Goal: Information Seeking & Learning: Learn about a topic

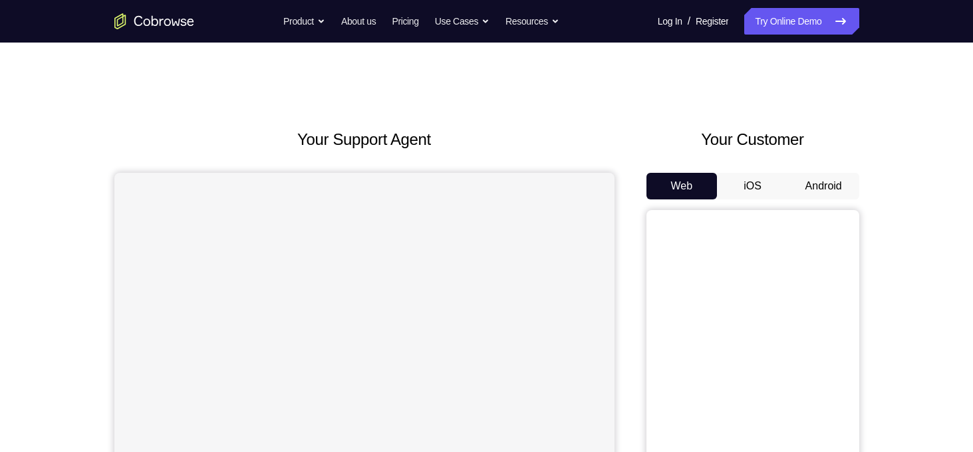
click at [807, 183] on button "Android" at bounding box center [823, 186] width 71 height 27
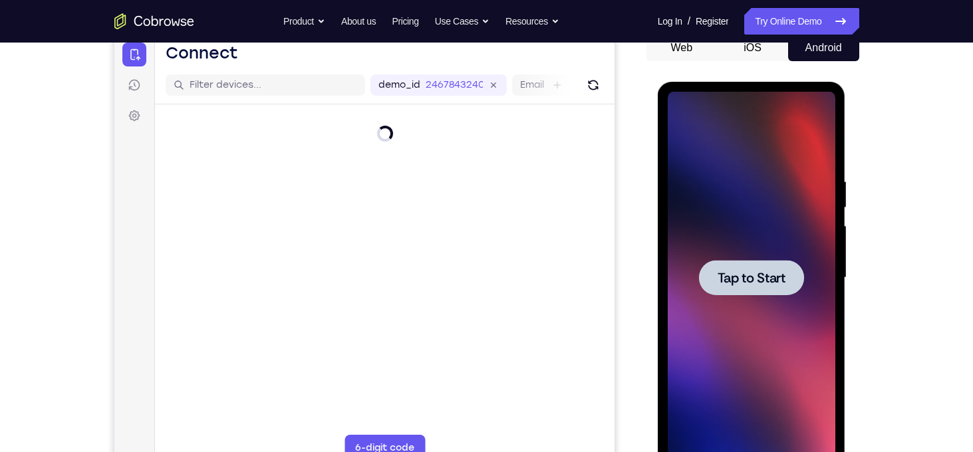
click at [779, 268] on div at bounding box center [751, 277] width 105 height 35
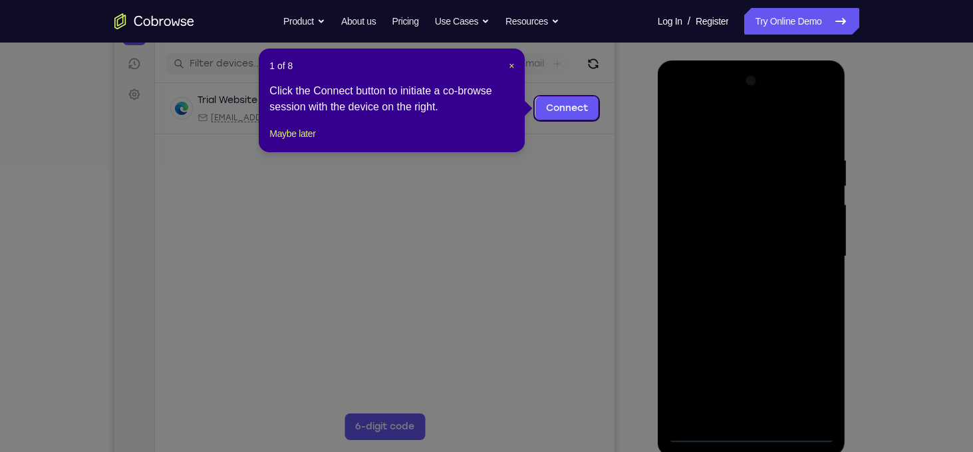
scroll to position [160, 0]
click at [513, 62] on span "×" at bounding box center [511, 65] width 5 height 11
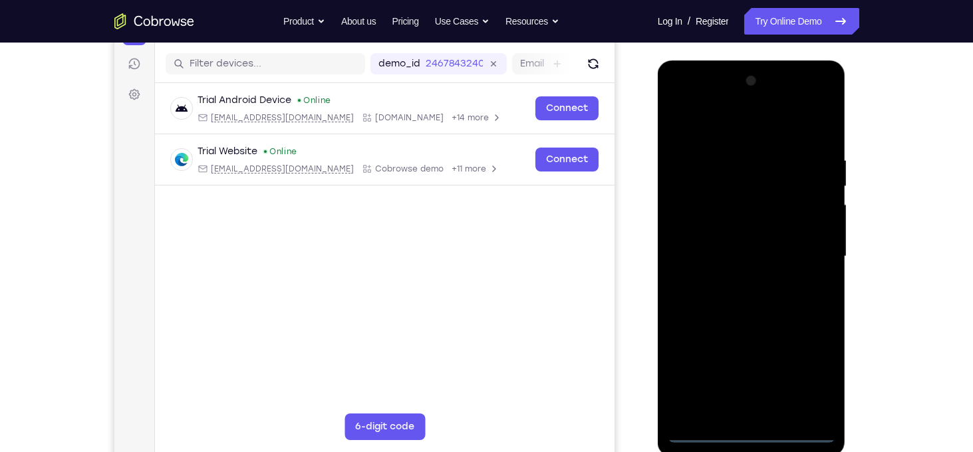
click at [757, 441] on div at bounding box center [751, 256] width 168 height 372
click at [818, 382] on div at bounding box center [751, 256] width 168 height 372
click at [752, 122] on div at bounding box center [751, 256] width 168 height 372
click at [817, 252] on div at bounding box center [751, 256] width 168 height 372
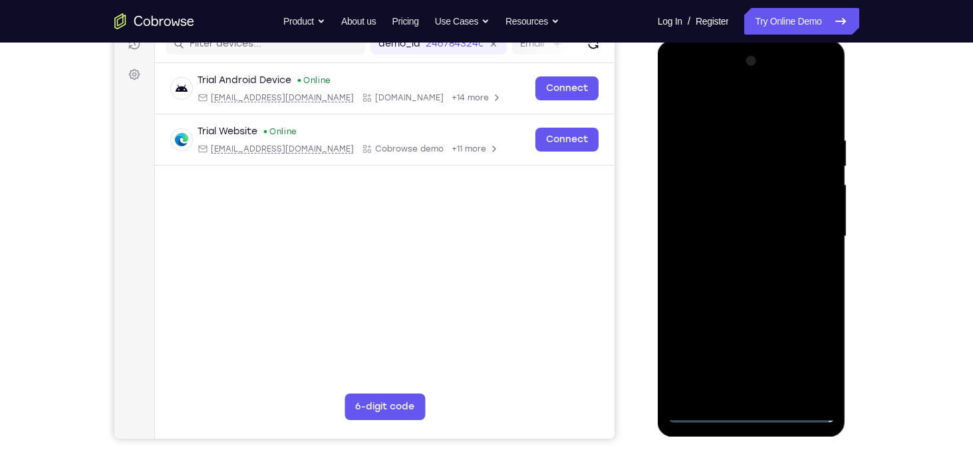
scroll to position [178, 0]
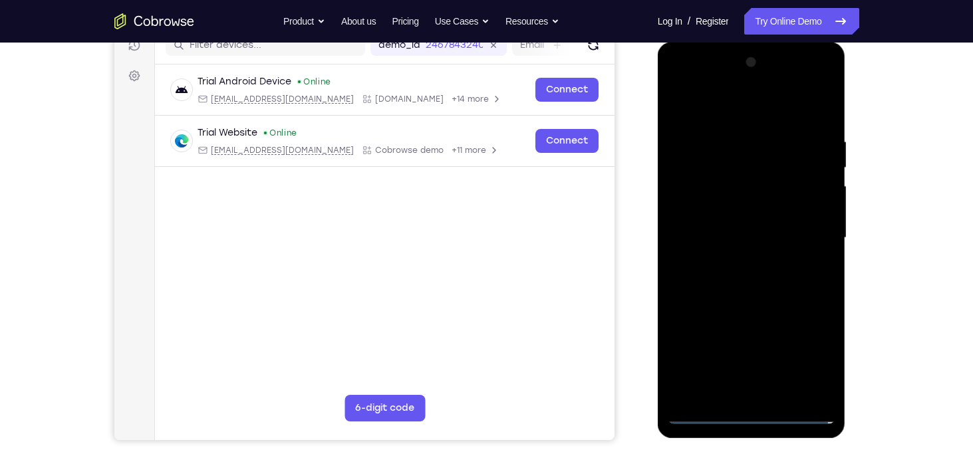
click at [735, 266] on div at bounding box center [751, 238] width 168 height 372
click at [739, 225] on div at bounding box center [751, 238] width 168 height 372
click at [735, 217] on div at bounding box center [751, 238] width 168 height 372
click at [758, 241] on div at bounding box center [751, 238] width 168 height 372
click at [765, 297] on div at bounding box center [751, 238] width 168 height 372
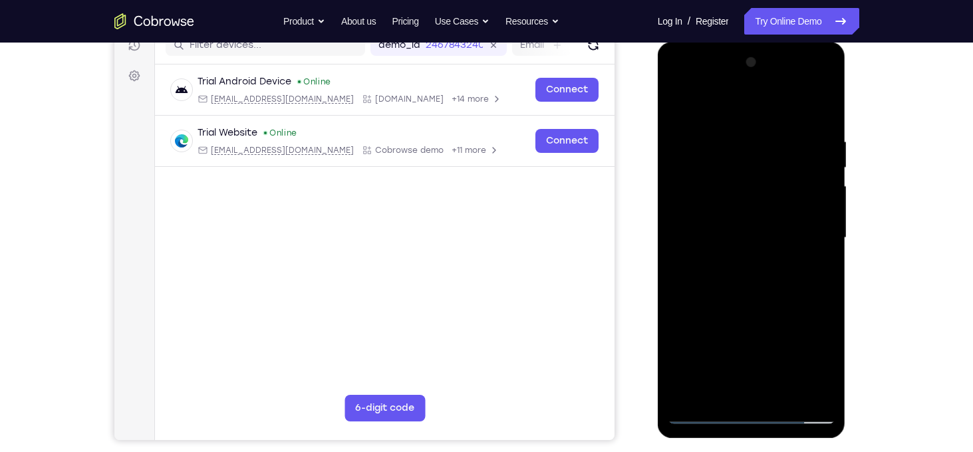
drag, startPoint x: 789, startPoint y: 110, endPoint x: 779, endPoint y: 24, distance: 87.0
click at [779, 42] on html "Online web based iOS Simulators and Android Emulators. Run iPhone, iPad, Mobile…" at bounding box center [752, 241] width 189 height 399
click at [810, 104] on div at bounding box center [751, 238] width 168 height 372
click at [780, 397] on div at bounding box center [751, 238] width 168 height 372
click at [770, 311] on div at bounding box center [751, 238] width 168 height 372
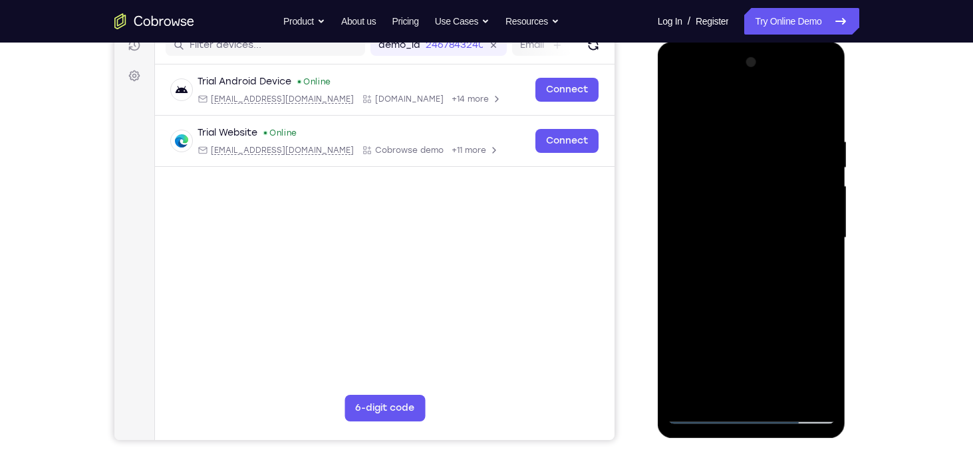
click at [770, 150] on div at bounding box center [751, 238] width 168 height 372
click at [775, 190] on div at bounding box center [751, 238] width 168 height 372
click at [675, 102] on div at bounding box center [751, 238] width 168 height 372
drag, startPoint x: 751, startPoint y: 261, endPoint x: 729, endPoint y: 54, distance: 207.9
click at [729, 54] on div at bounding box center [751, 238] width 168 height 372
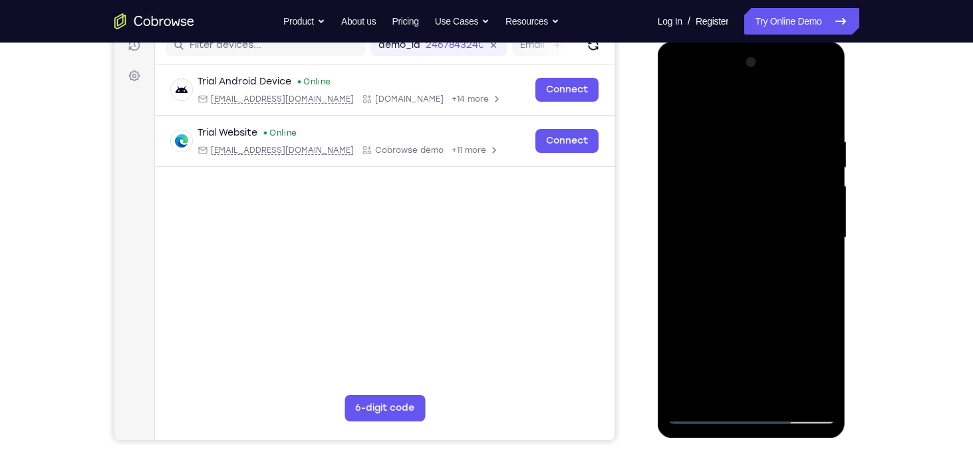
drag, startPoint x: 761, startPoint y: 284, endPoint x: 765, endPoint y: 66, distance: 218.1
click at [765, 66] on div at bounding box center [751, 238] width 168 height 372
drag, startPoint x: 753, startPoint y: 268, endPoint x: 751, endPoint y: 55, distance: 213.4
click at [751, 55] on div at bounding box center [751, 238] width 168 height 372
drag, startPoint x: 782, startPoint y: 319, endPoint x: 759, endPoint y: 142, distance: 178.4
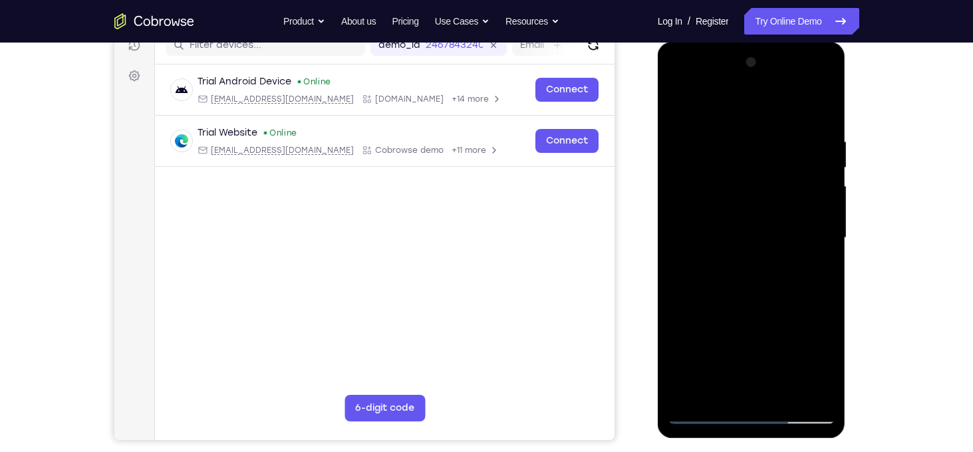
click at [759, 142] on div at bounding box center [751, 238] width 168 height 372
drag, startPoint x: 766, startPoint y: 326, endPoint x: 758, endPoint y: 202, distance: 124.6
click at [758, 202] on div at bounding box center [751, 238] width 168 height 372
drag, startPoint x: 767, startPoint y: 313, endPoint x: 753, endPoint y: 162, distance: 152.2
click at [753, 162] on div at bounding box center [751, 238] width 168 height 372
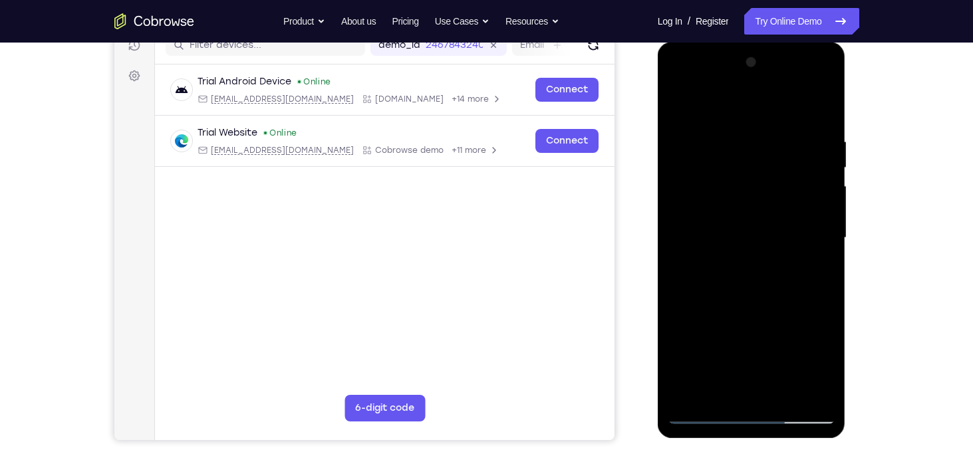
drag, startPoint x: 767, startPoint y: 295, endPoint x: 763, endPoint y: 180, distance: 115.1
click at [763, 180] on div at bounding box center [751, 238] width 168 height 372
drag, startPoint x: 773, startPoint y: 257, endPoint x: 769, endPoint y: 94, distance: 162.3
click at [769, 94] on div at bounding box center [751, 238] width 168 height 372
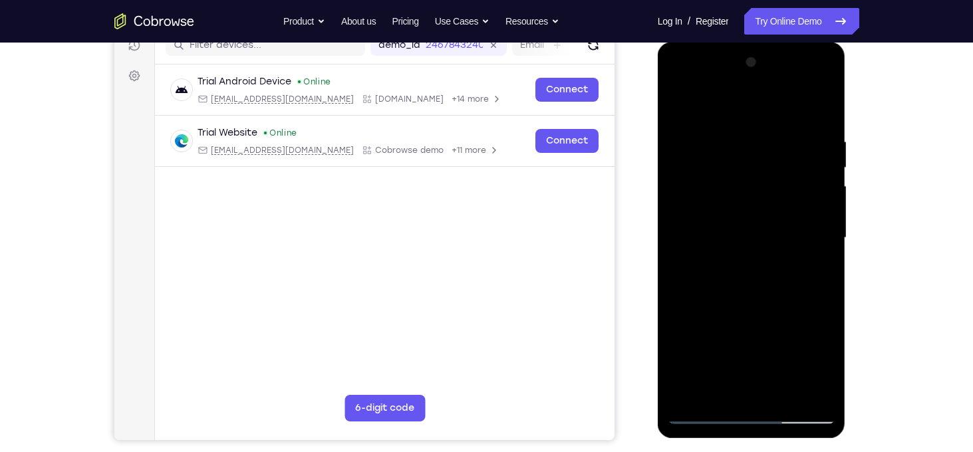
drag, startPoint x: 795, startPoint y: 277, endPoint x: 777, endPoint y: 114, distance: 163.2
click at [777, 114] on div at bounding box center [751, 238] width 168 height 372
drag, startPoint x: 780, startPoint y: 341, endPoint x: 772, endPoint y: 236, distance: 105.4
click at [772, 236] on div at bounding box center [751, 238] width 168 height 372
drag, startPoint x: 776, startPoint y: 291, endPoint x: 775, endPoint y: 80, distance: 210.7
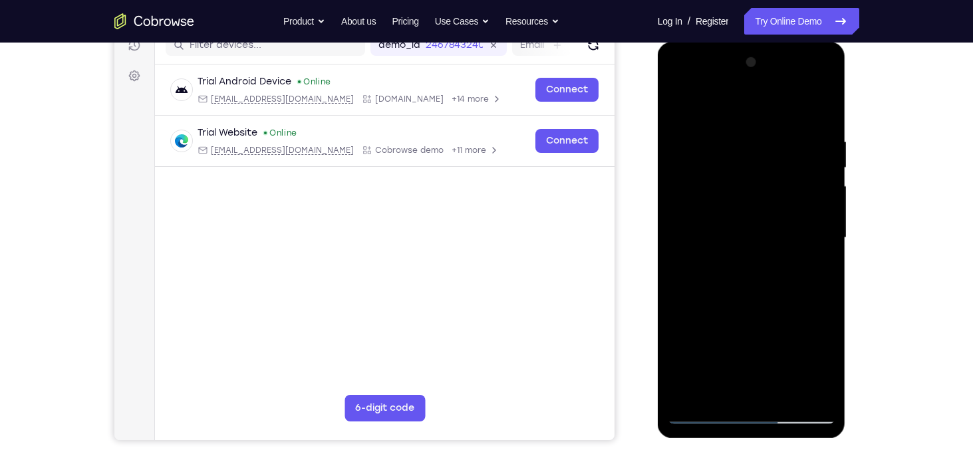
click at [775, 80] on div at bounding box center [751, 238] width 168 height 372
drag, startPoint x: 780, startPoint y: 293, endPoint x: 776, endPoint y: 157, distance: 135.7
click at [776, 157] on div at bounding box center [751, 238] width 168 height 372
drag, startPoint x: 785, startPoint y: 332, endPoint x: 779, endPoint y: 129, distance: 202.9
click at [779, 129] on div at bounding box center [751, 238] width 168 height 372
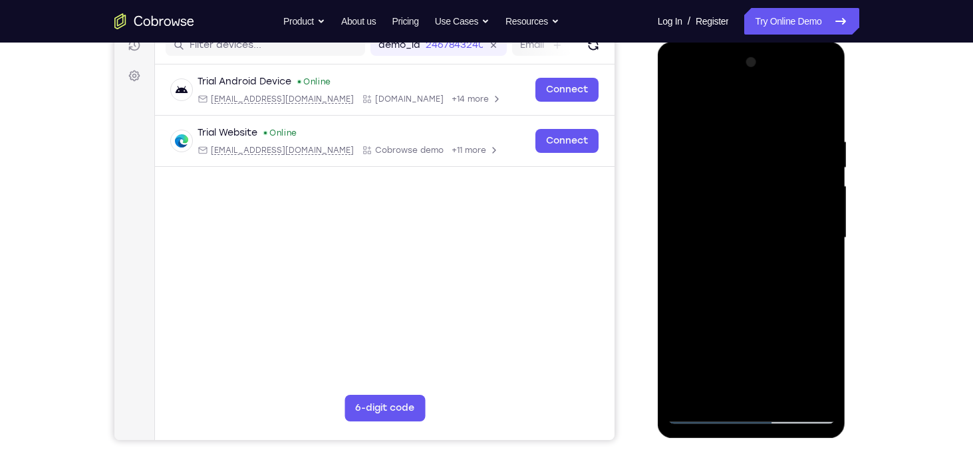
drag, startPoint x: 771, startPoint y: 340, endPoint x: 769, endPoint y: 178, distance: 161.6
click at [769, 178] on div at bounding box center [751, 238] width 168 height 372
drag, startPoint x: 781, startPoint y: 327, endPoint x: 774, endPoint y: 196, distance: 131.2
click at [774, 196] on div at bounding box center [751, 238] width 168 height 372
drag, startPoint x: 788, startPoint y: 340, endPoint x: 778, endPoint y: 188, distance: 151.9
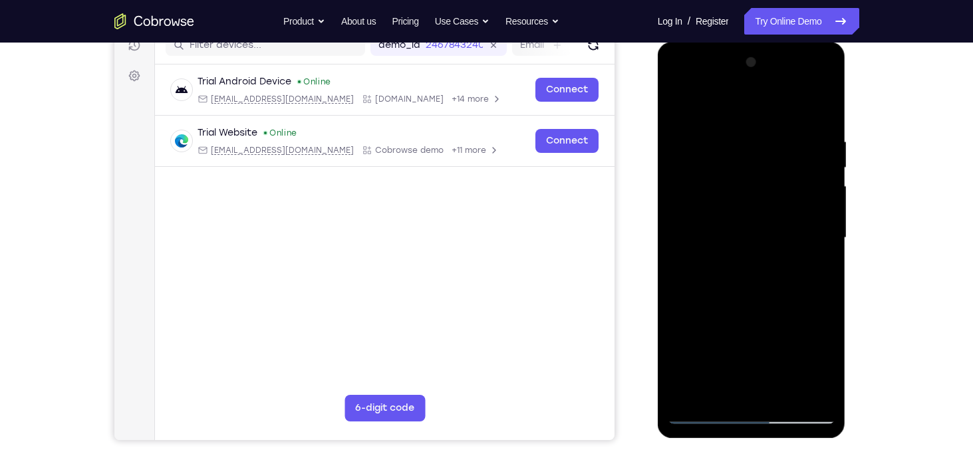
click at [778, 188] on div at bounding box center [751, 238] width 168 height 372
drag, startPoint x: 759, startPoint y: 322, endPoint x: 746, endPoint y: 202, distance: 121.1
click at [746, 202] on div at bounding box center [751, 238] width 168 height 372
click at [785, 389] on div at bounding box center [751, 238] width 168 height 372
click at [824, 165] on div at bounding box center [751, 238] width 168 height 372
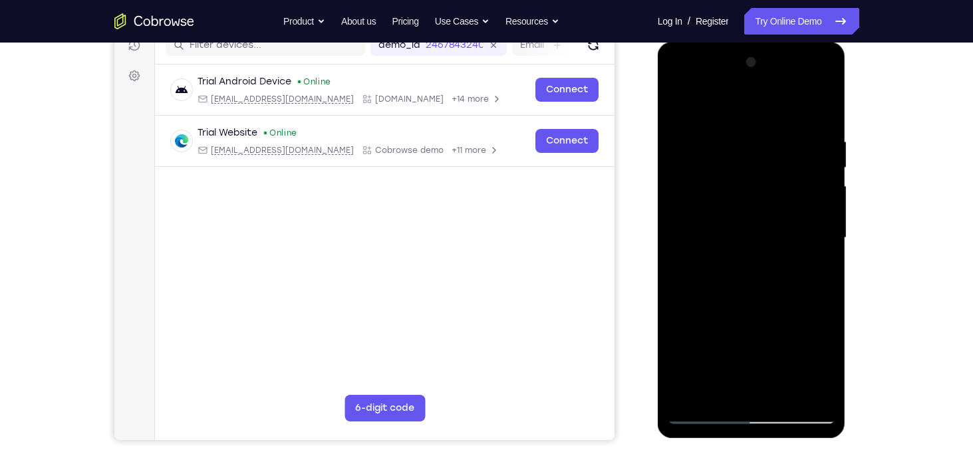
click at [829, 167] on div at bounding box center [751, 238] width 168 height 372
click at [677, 170] on div at bounding box center [751, 238] width 168 height 372
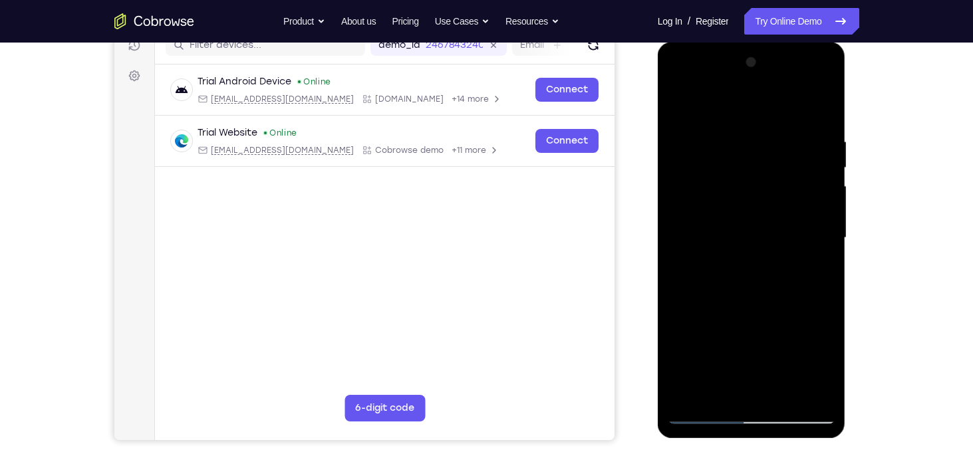
click at [689, 154] on div at bounding box center [751, 238] width 168 height 372
click at [750, 154] on div at bounding box center [751, 238] width 168 height 372
click at [735, 157] on div at bounding box center [751, 238] width 168 height 372
click at [676, 108] on div at bounding box center [751, 238] width 168 height 372
drag, startPoint x: 757, startPoint y: 360, endPoint x: 752, endPoint y: 310, distance: 50.1
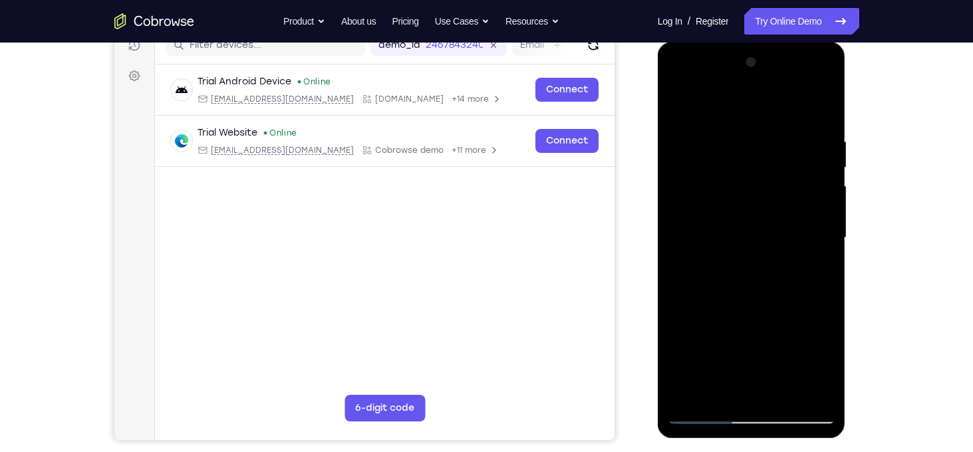
click at [752, 310] on div at bounding box center [751, 238] width 168 height 372
click at [741, 296] on div at bounding box center [751, 238] width 168 height 372
click at [679, 108] on div at bounding box center [751, 238] width 168 height 372
click at [743, 329] on div at bounding box center [751, 238] width 168 height 372
click at [684, 104] on div at bounding box center [751, 238] width 168 height 372
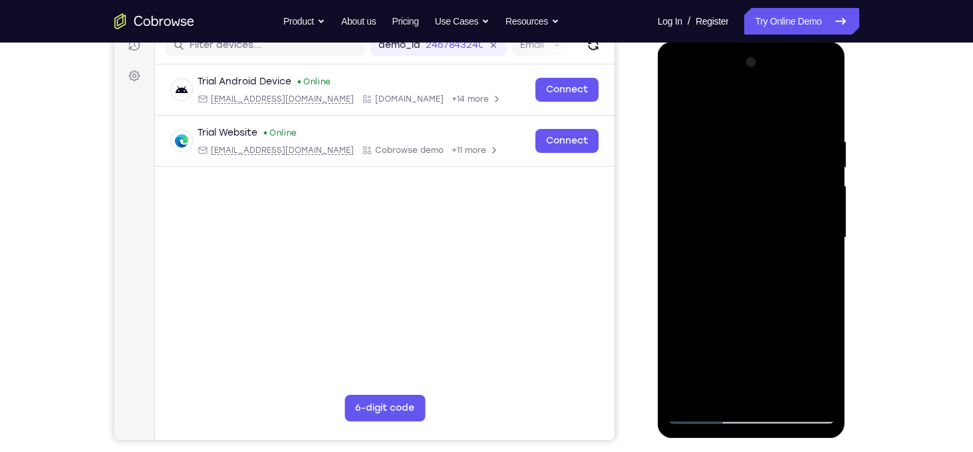
drag, startPoint x: 718, startPoint y: 257, endPoint x: 717, endPoint y: 326, distance: 69.2
click at [717, 326] on div at bounding box center [751, 238] width 168 height 372
click at [725, 265] on div at bounding box center [751, 238] width 168 height 372
click at [746, 293] on div at bounding box center [751, 238] width 168 height 372
click at [824, 103] on div at bounding box center [751, 238] width 168 height 372
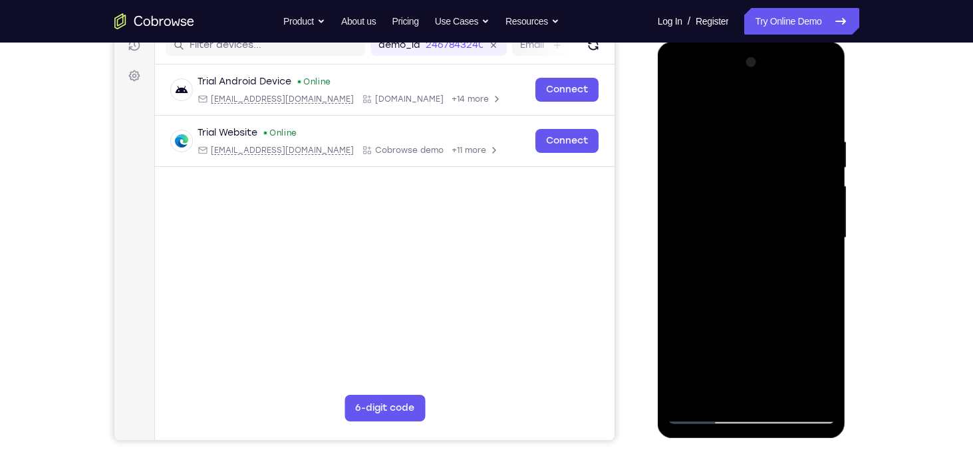
click at [669, 105] on div at bounding box center [751, 238] width 168 height 372
click at [682, 98] on div at bounding box center [751, 238] width 168 height 372
drag, startPoint x: 729, startPoint y: 176, endPoint x: 735, endPoint y: 289, distance: 113.2
click at [735, 289] on div at bounding box center [751, 238] width 168 height 372
click at [737, 123] on div at bounding box center [751, 238] width 168 height 372
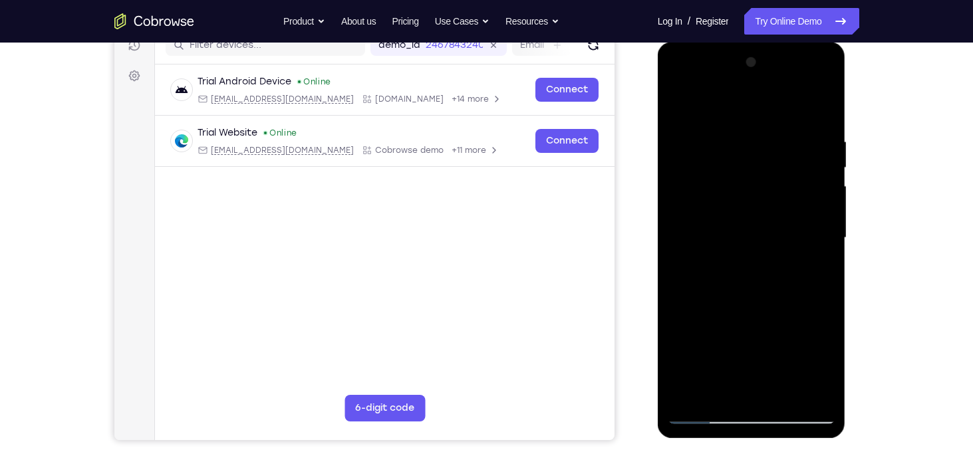
click at [737, 138] on div at bounding box center [751, 238] width 168 height 372
click at [822, 196] on div at bounding box center [751, 238] width 168 height 372
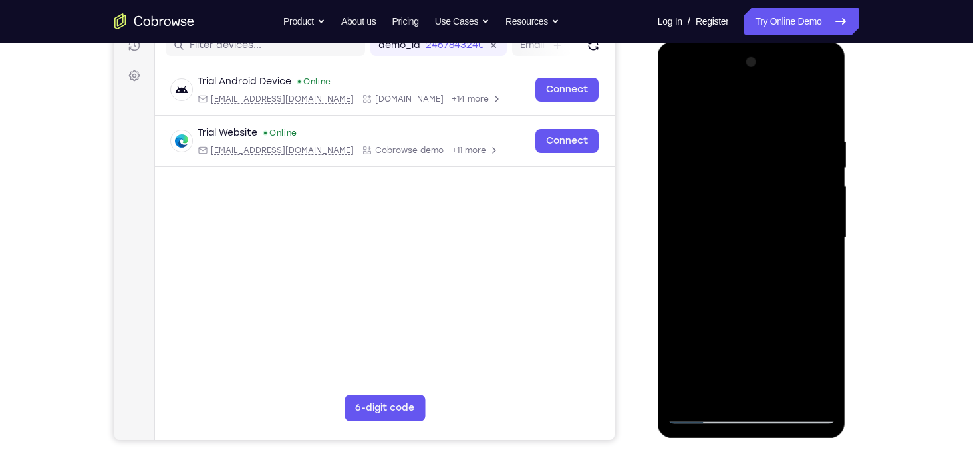
click at [822, 196] on div at bounding box center [751, 238] width 168 height 372
drag, startPoint x: 822, startPoint y: 196, endPoint x: 671, endPoint y: 227, distance: 154.6
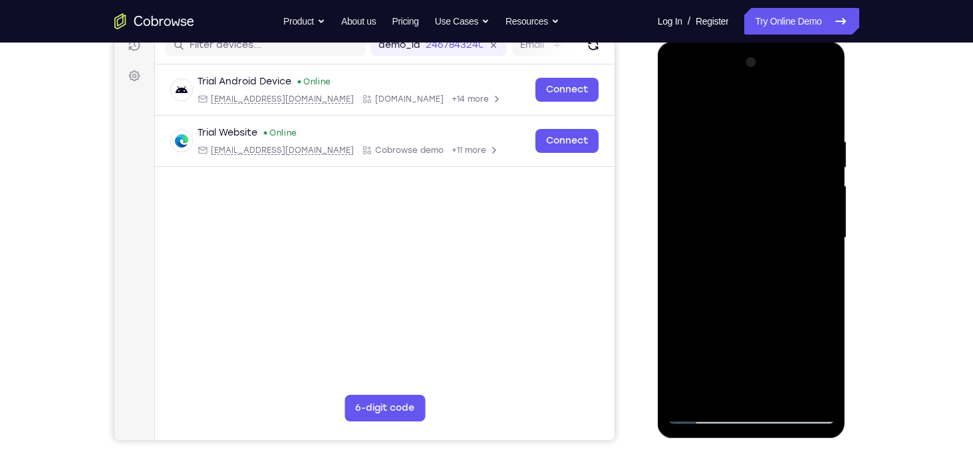
click at [671, 227] on div at bounding box center [751, 238] width 168 height 372
drag, startPoint x: 816, startPoint y: 194, endPoint x: 679, endPoint y: 211, distance: 138.6
click at [679, 211] on div at bounding box center [751, 238] width 168 height 372
click at [808, 183] on div at bounding box center [751, 238] width 168 height 372
click at [808, 193] on div at bounding box center [751, 238] width 168 height 372
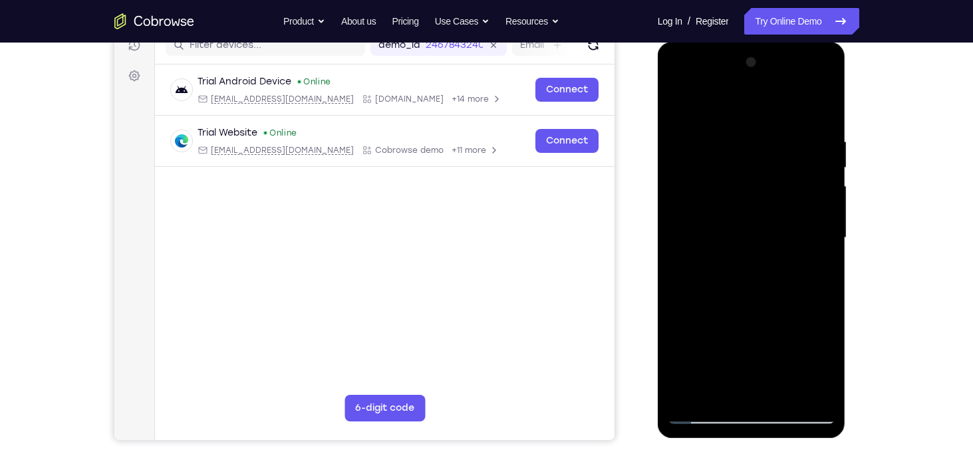
click at [808, 193] on div at bounding box center [751, 238] width 168 height 372
drag, startPoint x: 808, startPoint y: 192, endPoint x: 747, endPoint y: 195, distance: 61.2
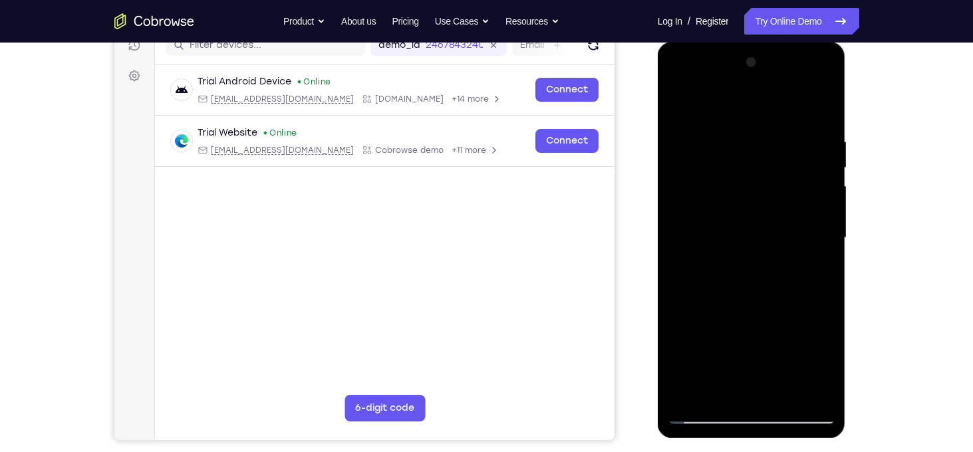
click at [747, 195] on div at bounding box center [751, 238] width 168 height 372
click at [808, 177] on div at bounding box center [751, 238] width 168 height 372
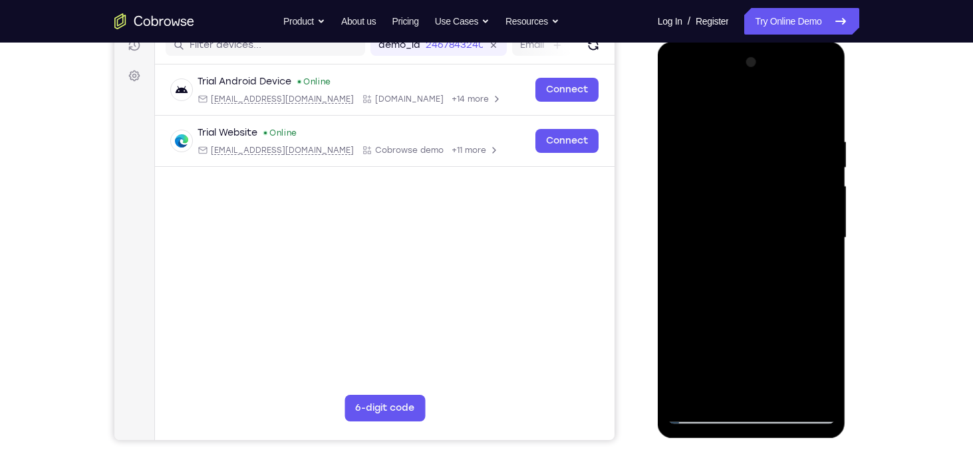
drag, startPoint x: 808, startPoint y: 177, endPoint x: 729, endPoint y: 188, distance: 79.9
click at [729, 188] on div at bounding box center [751, 238] width 168 height 372
drag, startPoint x: 811, startPoint y: 193, endPoint x: 690, endPoint y: 187, distance: 121.1
click at [690, 187] on div at bounding box center [751, 238] width 168 height 372
drag, startPoint x: 793, startPoint y: 174, endPoint x: 677, endPoint y: 185, distance: 116.2
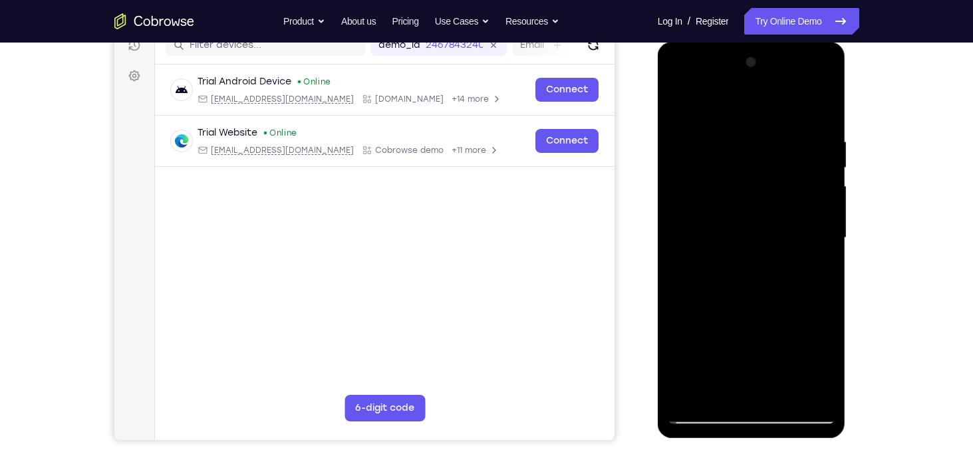
click at [677, 185] on div at bounding box center [751, 238] width 168 height 372
drag, startPoint x: 809, startPoint y: 187, endPoint x: 723, endPoint y: 187, distance: 85.8
click at [723, 187] on div at bounding box center [751, 238] width 168 height 372
click at [805, 176] on div at bounding box center [751, 238] width 168 height 372
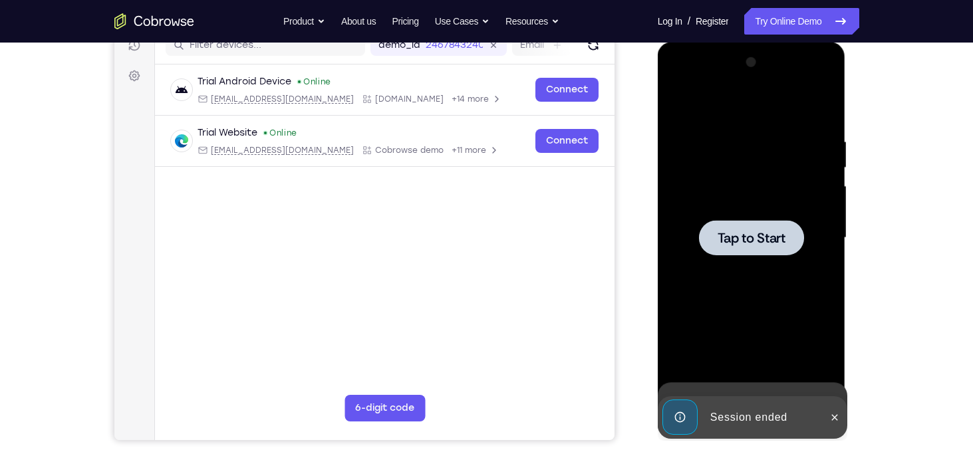
click at [805, 176] on div at bounding box center [751, 238] width 168 height 372
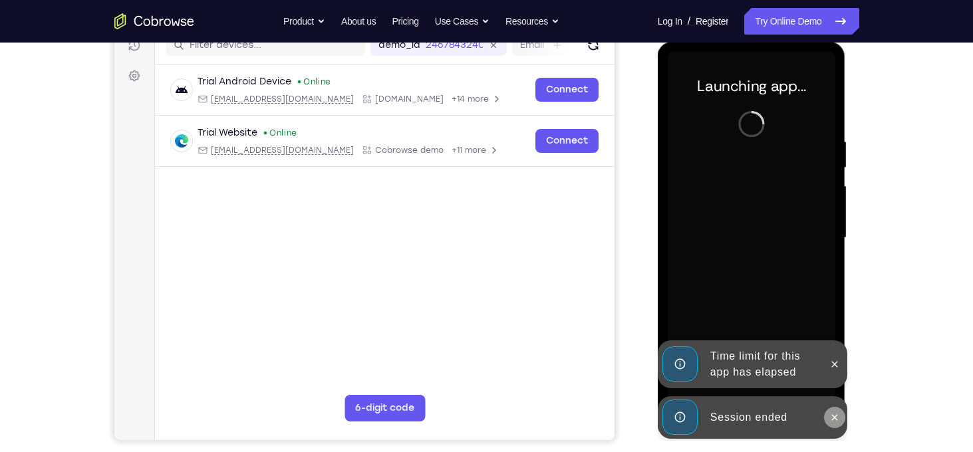
click at [830, 414] on icon at bounding box center [834, 417] width 11 height 11
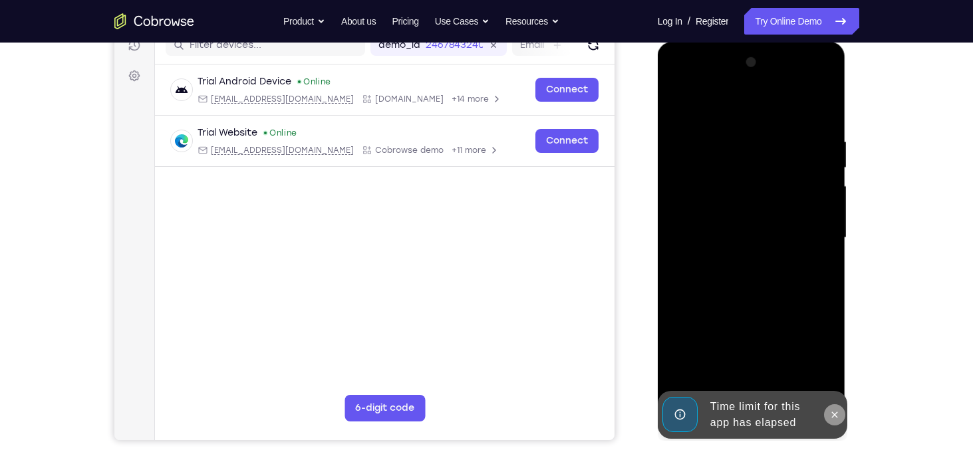
click at [837, 412] on icon at bounding box center [834, 415] width 11 height 11
